Goal: Task Accomplishment & Management: Manage account settings

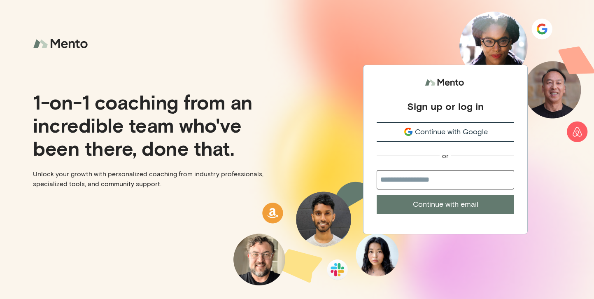
click at [72, 44] on img at bounding box center [62, 44] width 58 height 22
